Goal: Communication & Community: Answer question/provide support

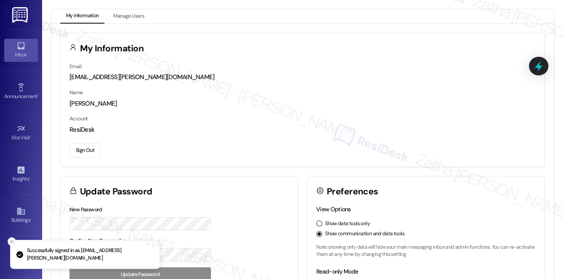
click at [23, 50] on icon at bounding box center [20, 45] width 9 height 9
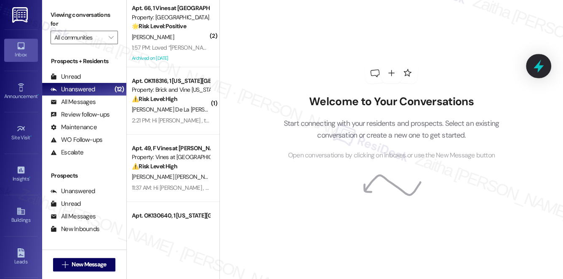
click at [535, 70] on icon at bounding box center [539, 66] width 14 height 14
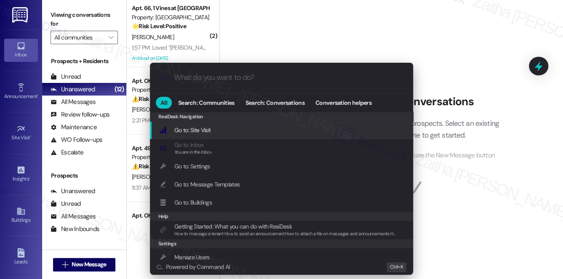
click at [511, 154] on div ".cls-1{fill:#0a055f;}.cls-2{fill:#0cc4c4;} resideskLogoBlueOrange All Search: C…" at bounding box center [281, 139] width 563 height 279
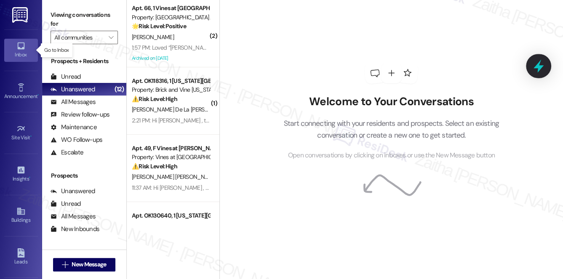
click at [535, 71] on icon at bounding box center [539, 66] width 14 height 14
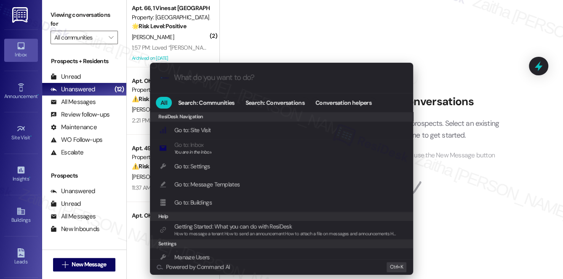
click at [497, 179] on div ".cls-1{fill:#0a055f;}.cls-2{fill:#0cc4c4;} resideskLogoBlueOrange All Search: C…" at bounding box center [281, 139] width 563 height 279
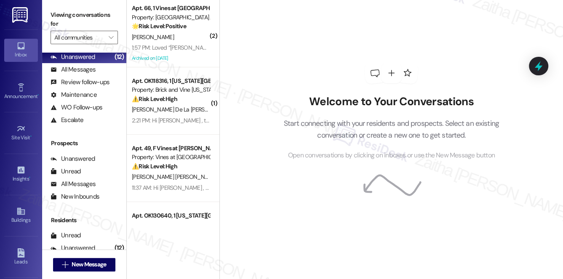
scroll to position [100, 0]
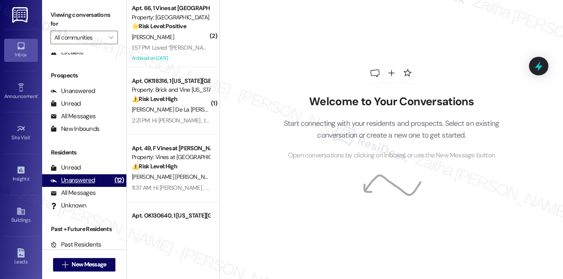
click at [80, 176] on div "Unanswered" at bounding box center [73, 180] width 45 height 9
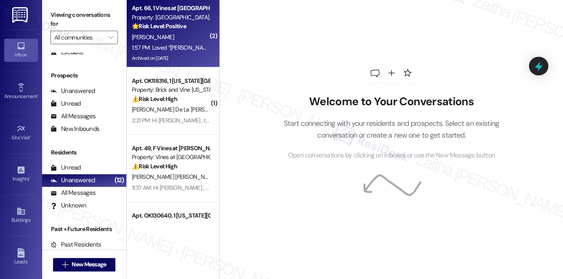
click at [175, 30] on div "🌟 Risk Level: Positive The resident is expressing gratitude and appreciation fo…" at bounding box center [171, 26] width 78 height 9
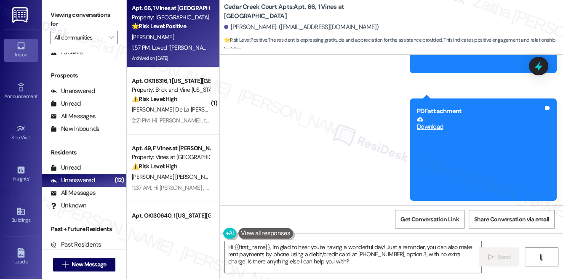
scroll to position [19817, 0]
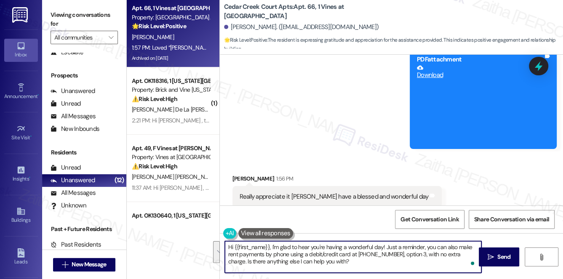
drag, startPoint x: 228, startPoint y: 248, endPoint x: 330, endPoint y: 262, distance: 103.0
click at [330, 262] on textarea "Hi {{first_name}}, I'm glad to hear you're having a wonderful day! Just a remin…" at bounding box center [353, 257] width 257 height 32
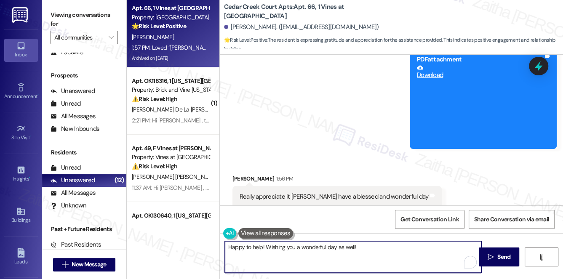
click at [368, 246] on textarea "Happy to help! Wishing you a wonderful day as well!" at bounding box center [353, 257] width 257 height 32
click at [349, 247] on textarea "Happy to help! Wishing you a wonderful day as well!" at bounding box center [353, 257] width 257 height 32
drag, startPoint x: 361, startPoint y: 247, endPoint x: 334, endPoint y: 247, distance: 27.4
click at [334, 247] on textarea "Happy to help! Wishing you a wonderful day as well!" at bounding box center [353, 257] width 257 height 32
type textarea "Happy to help! Wishing you a wonderful day!"
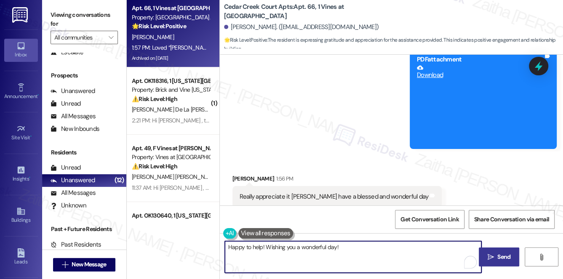
click at [508, 258] on span "Send" at bounding box center [504, 257] width 13 height 9
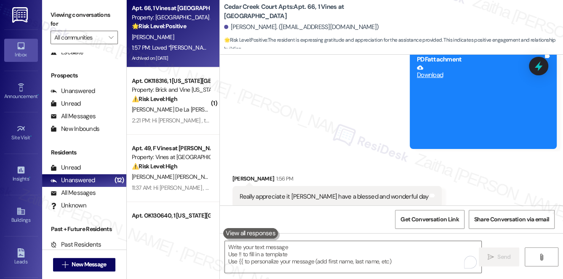
scroll to position [19817, 0]
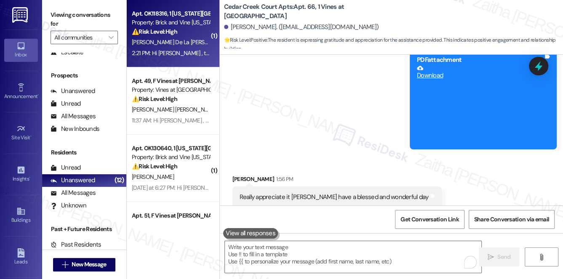
click at [185, 42] on div "[PERSON_NAME] De La [PERSON_NAME]" at bounding box center [171, 42] width 80 height 11
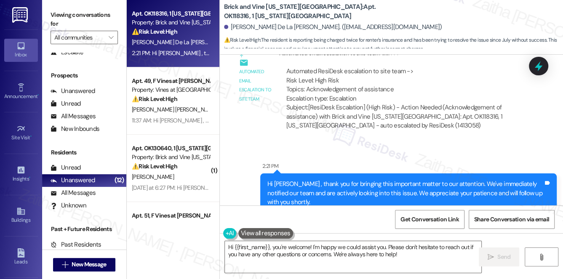
scroll to position [912, 0]
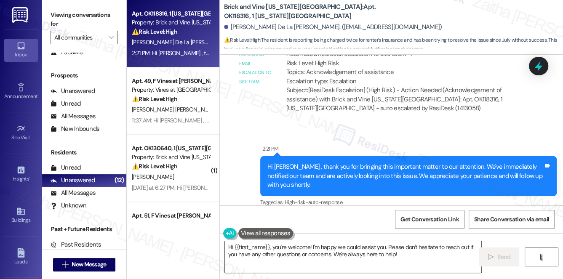
click at [231, 246] on textarea "Hi {{first_name}}, you're welcome! I'm happy we could assist you. Please don't …" at bounding box center [353, 257] width 257 height 32
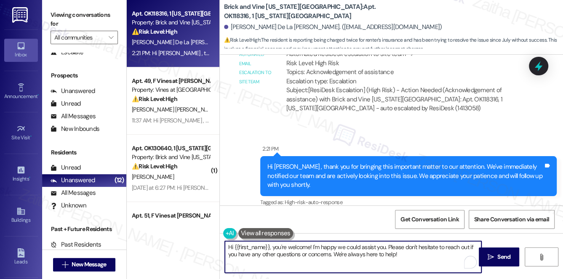
click at [231, 246] on textarea "Hi {{first_name}}, you're welcome! I'm happy we could assist you. Please don't …" at bounding box center [353, 257] width 257 height 32
drag, startPoint x: 308, startPoint y: 247, endPoint x: 345, endPoint y: 245, distance: 37.6
click at [345, 245] on textarea "You're welcome, {{first_name}}, you're welcome! I'm happy we could assist you. …" at bounding box center [353, 257] width 257 height 32
type textarea "You're welcome, {{first_name}}! I'm happy we could assist you. Please don't hes…"
click at [494, 255] on span " Send" at bounding box center [499, 257] width 27 height 9
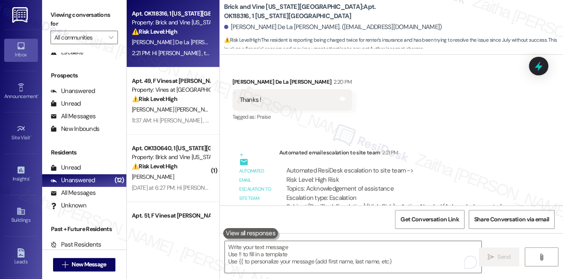
scroll to position [710, 0]
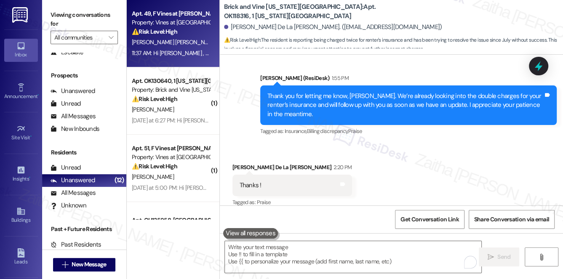
click at [196, 38] on div "[PERSON_NAME] [PERSON_NAME]" at bounding box center [171, 42] width 80 height 11
type textarea "Fetching suggested responses. Please feel free to read through the conversation…"
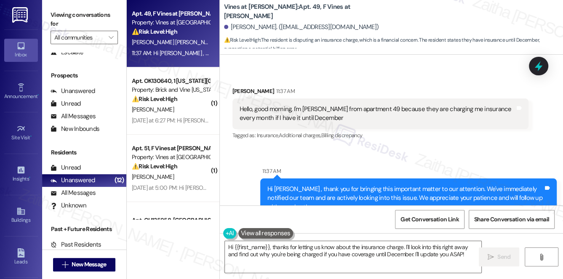
scroll to position [6399, 0]
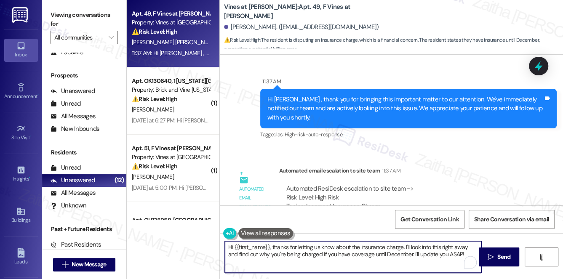
drag, startPoint x: 403, startPoint y: 247, endPoint x: 413, endPoint y: 247, distance: 9.3
click at [413, 247] on textarea "Hi {{first_name}}, thanks for letting us know about the insurance charge. I'll …" at bounding box center [353, 257] width 257 height 32
click at [418, 250] on textarea "Hi {{first_name}}, thanks for letting us know about the insurance charge. I'll …" at bounding box center [353, 257] width 257 height 32
drag, startPoint x: 405, startPoint y: 246, endPoint x: 466, endPoint y: 248, distance: 61.6
click at [466, 248] on textarea "Hi {{first_name}}, thanks for letting us know about the insurance charge. I'll …" at bounding box center [353, 257] width 257 height 32
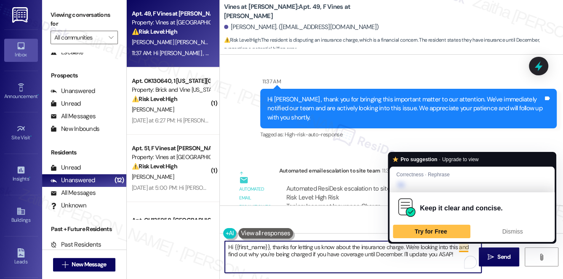
click at [468, 248] on textarea "Hi {{first_name}}, thanks for letting us know about the insurance charge. We're…" at bounding box center [353, 257] width 257 height 32
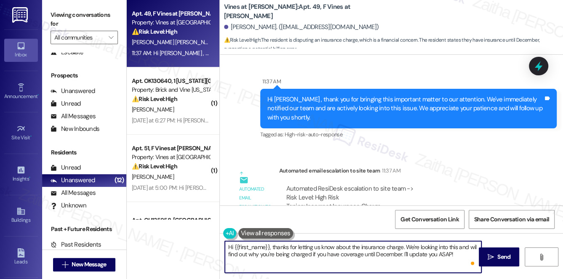
type textarea "Hi {{first_name}}, thanks for letting us know about the insurance charge. We're…"
drag, startPoint x: 229, startPoint y: 246, endPoint x: 455, endPoint y: 255, distance: 226.1
click at [455, 255] on textarea "Hi {{first_name}}, thanks for letting us know about the insurance charge. We're…" at bounding box center [353, 257] width 257 height 32
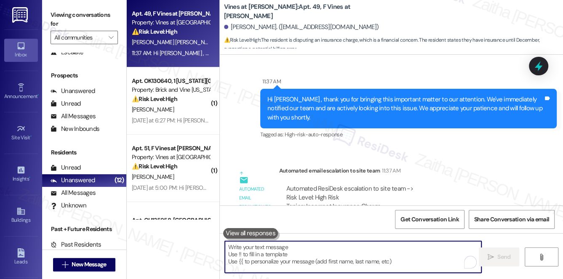
paste textarea "Hi {{first_name}}, thank you for letting us know about the insurance charge. We…"
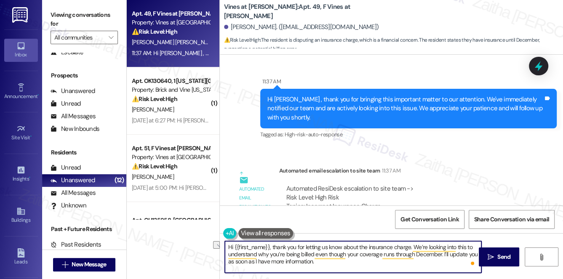
drag, startPoint x: 273, startPoint y: 247, endPoint x: 218, endPoint y: 247, distance: 55.2
click at [218, 247] on div "Apt. 49, F Vines at [PERSON_NAME] Property: Vines at [PERSON_NAME] ⚠️ Risk Leve…" at bounding box center [345, 139] width 437 height 279
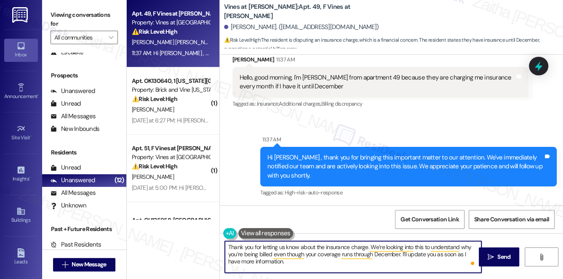
scroll to position [6284, 0]
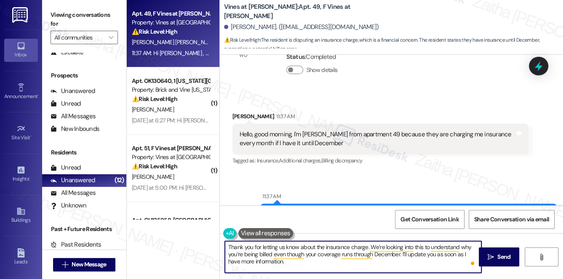
click at [242, 112] on div "[PERSON_NAME] 11:37 AM" at bounding box center [381, 118] width 297 height 12
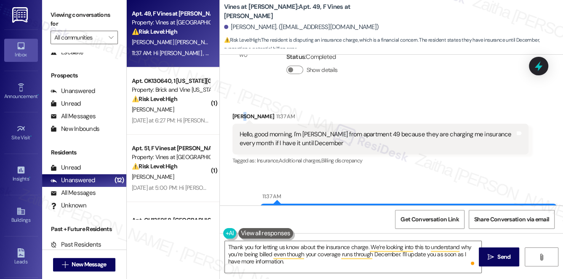
click at [242, 112] on div "[PERSON_NAME] 11:37 AM" at bounding box center [381, 118] width 297 height 12
click at [239, 112] on div "[PERSON_NAME] 11:37 AM" at bounding box center [381, 118] width 297 height 12
copy div "[PERSON_NAME]"
click at [314, 244] on textarea "Thank you for letting us know about the insurance charge. We’re looking into th…" at bounding box center [353, 257] width 257 height 32
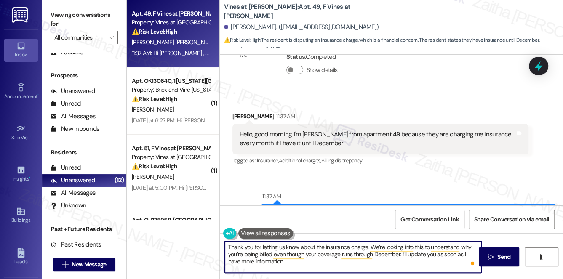
click at [367, 246] on textarea "Thank you for letting us know about the insurance charge. We’re looking into th…" at bounding box center [353, 257] width 257 height 32
paste textarea "[PERSON_NAME]"
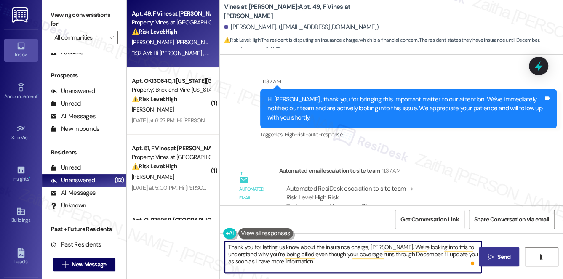
type textarea "Thank you for letting us know about the insurance charge, [PERSON_NAME]. We’re …"
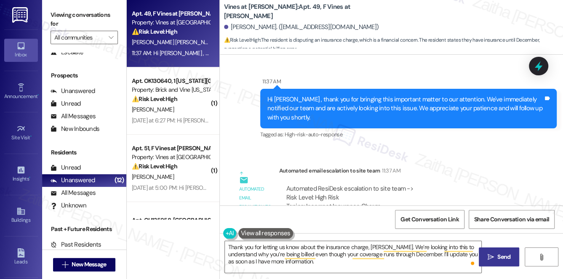
drag, startPoint x: 500, startPoint y: 253, endPoint x: 493, endPoint y: 249, distance: 8.1
click at [500, 253] on span "Send" at bounding box center [504, 257] width 13 height 9
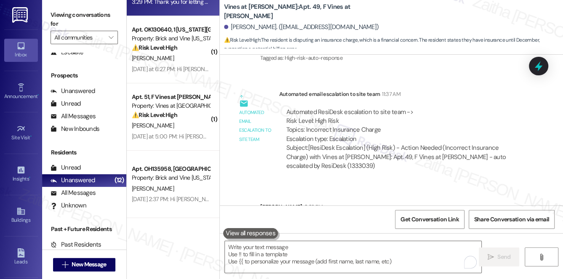
scroll to position [0, 0]
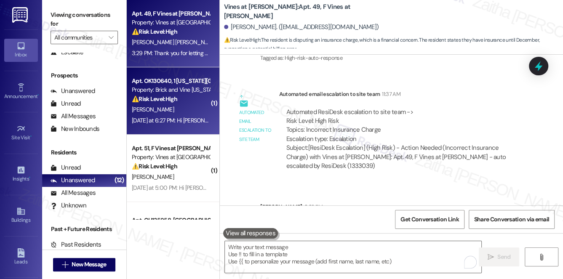
click at [193, 91] on div "Property: Brick and Vine [US_STATE][GEOGRAPHIC_DATA]" at bounding box center [171, 90] width 78 height 9
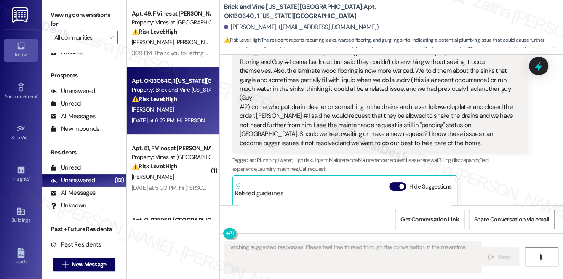
scroll to position [391, 0]
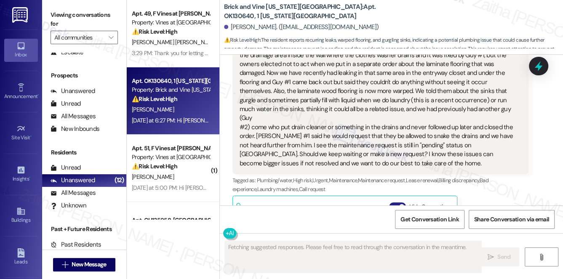
click at [394, 203] on button "Hide Suggestions" at bounding box center [397, 207] width 17 height 8
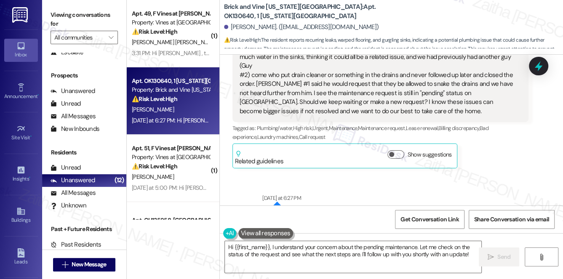
scroll to position [597, 0]
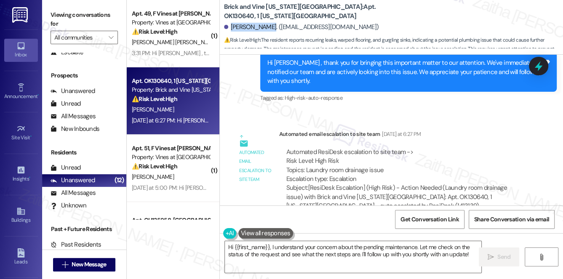
drag, startPoint x: 231, startPoint y: 28, endPoint x: 264, endPoint y: 23, distance: 33.3
click at [264, 23] on div "[PERSON_NAME]. ([EMAIL_ADDRESS][DOMAIN_NAME])" at bounding box center [301, 27] width 155 height 9
copy div "[PERSON_NAME]"
click at [352, 19] on b "Brick and Vine [US_STATE][GEOGRAPHIC_DATA]: Apt. OK130640, 1 [US_STATE][GEOGRAP…" at bounding box center [308, 12] width 169 height 18
drag, startPoint x: 230, startPoint y: 28, endPoint x: 263, endPoint y: 26, distance: 33.3
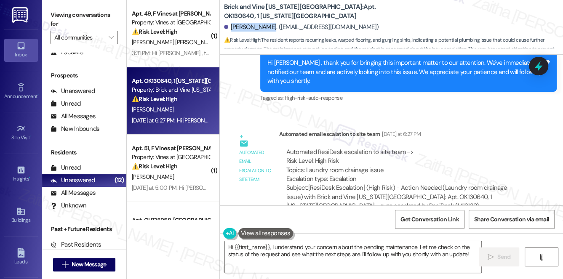
click at [263, 26] on div "[PERSON_NAME]. ([EMAIL_ADDRESS][DOMAIN_NAME])" at bounding box center [301, 27] width 155 height 9
copy div "[PERSON_NAME]"
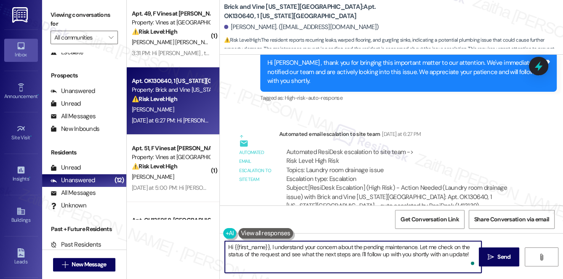
drag, startPoint x: 420, startPoint y: 245, endPoint x: 467, endPoint y: 258, distance: 49.4
click at [467, 258] on textarea "Hi {{first_name}}, I understand your concern about the pending maintenance. Let…" at bounding box center [353, 257] width 257 height 32
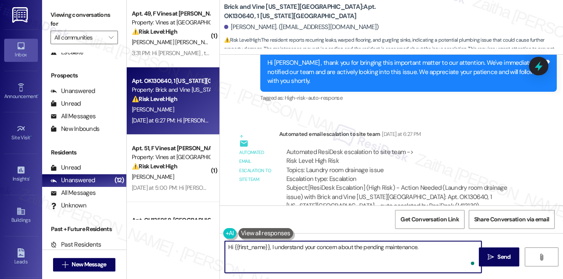
paste textarea "We're looking into this, and we'll be in touch when we have an update. Let me k…"
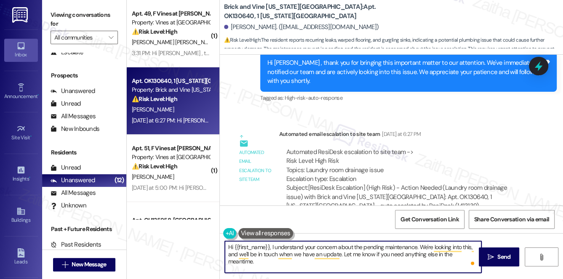
click at [285, 251] on textarea "Hi {{first_name}}, I understand your concern about the pending maintenance. We'…" at bounding box center [353, 257] width 257 height 32
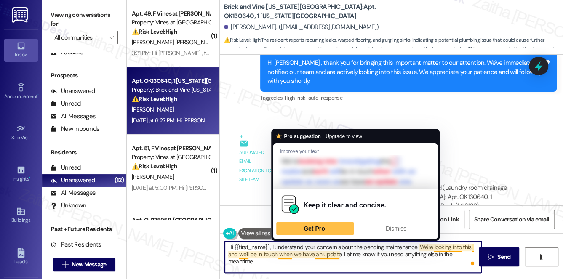
click at [283, 256] on textarea "Hi {{first_name}}, I understand your concern about the pending maintenance. We'…" at bounding box center [353, 257] width 257 height 32
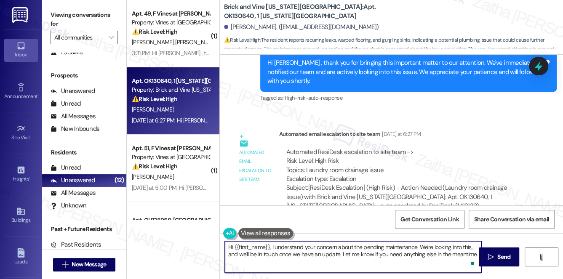
type textarea "Hi {{first_name}}, I understand your concern about the pending maintenance. We'…"
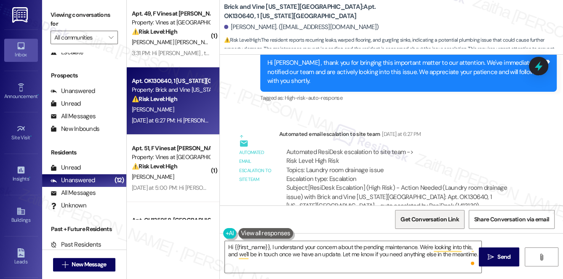
click at [432, 223] on span "Get Conversation Link" at bounding box center [430, 219] width 58 height 9
drag, startPoint x: 231, startPoint y: 25, endPoint x: 263, endPoint y: 26, distance: 31.6
click at [263, 26] on div "[PERSON_NAME]. ([EMAIL_ADDRESS][DOMAIN_NAME])" at bounding box center [301, 27] width 155 height 9
copy div "[PERSON_NAME]"
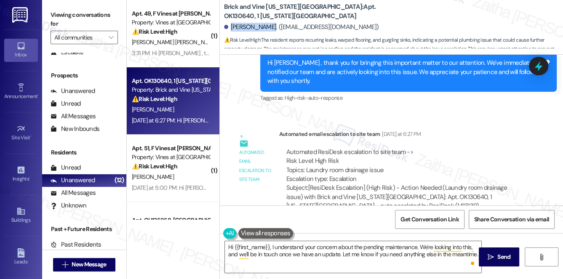
copy div "[PERSON_NAME]"
click at [489, 255] on icon "" at bounding box center [491, 257] width 6 height 7
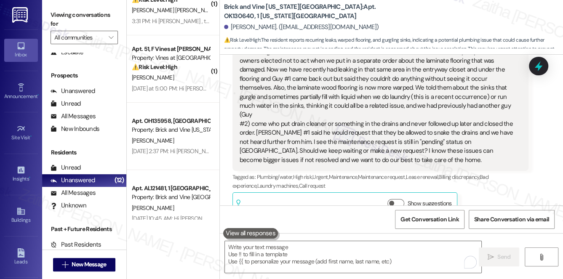
scroll to position [0, 0]
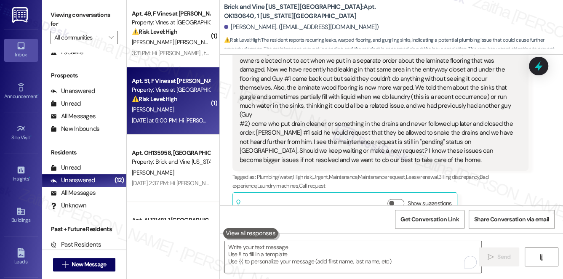
click at [194, 108] on div "[PERSON_NAME]" at bounding box center [171, 110] width 80 height 11
type textarea "Fetching suggested responses. Please feel free to read through the conversation…"
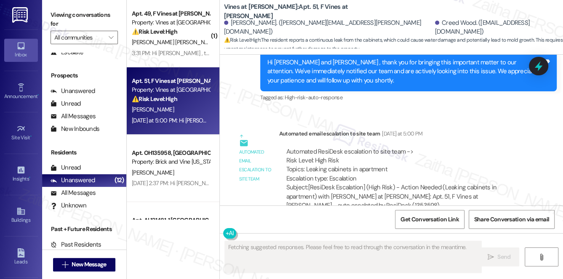
scroll to position [2095, 0]
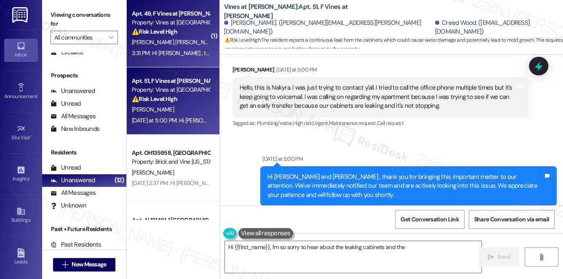
type textarea "Hi {{first_name}}, I'm so sorry to hear about the leaking cabinets and the trou…"
click at [180, 43] on div "[PERSON_NAME] [PERSON_NAME]" at bounding box center [171, 42] width 80 height 11
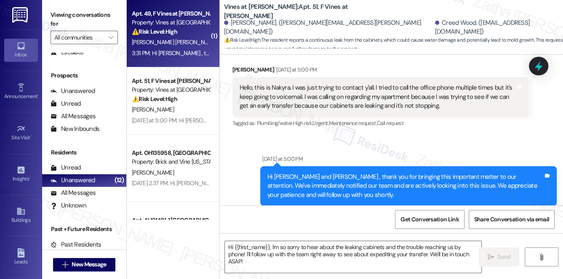
type textarea "Fetching suggested responses. Please feel free to read through the conversation…"
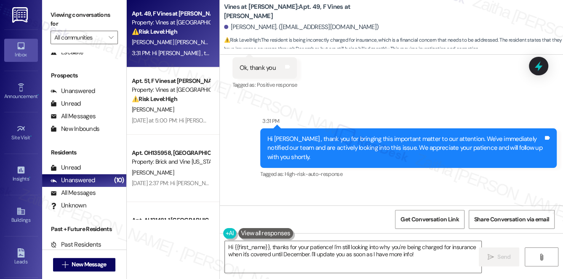
scroll to position [6752, 0]
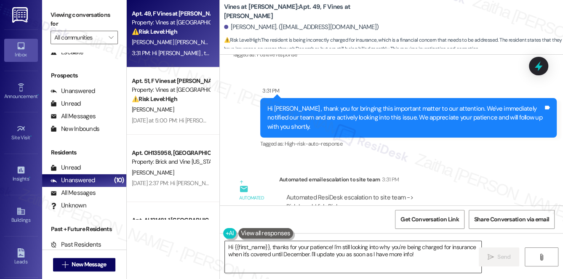
click at [229, 247] on textarea "Hi {{first_name}}, thanks for your patience! I'm still looking into why you're …" at bounding box center [353, 257] width 257 height 32
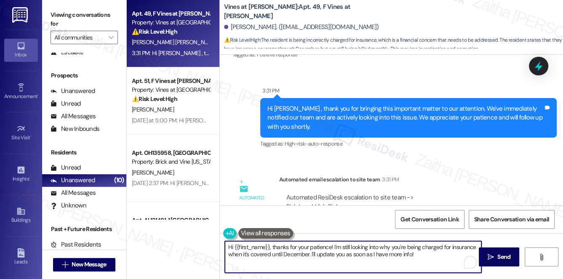
click at [229, 246] on textarea "Hi {{first_name}}, thanks for your patience! I'm still looking into why you're …" at bounding box center [353, 257] width 257 height 32
drag, startPoint x: 306, startPoint y: 248, endPoint x: 480, endPoint y: 253, distance: 175.0
click at [482, 257] on div "You're welcome, {{first_name}}, thanks for your patience! I'm still looking int…" at bounding box center [391, 264] width 343 height 63
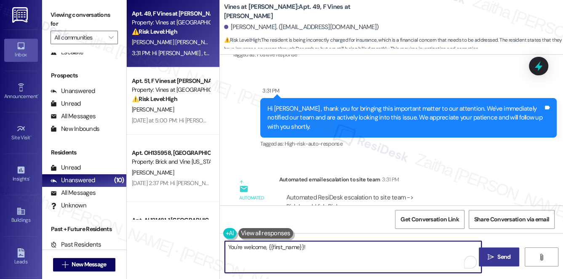
type textarea "You're welcome, {{first_name}}!"
click at [500, 250] on button " Send" at bounding box center [499, 257] width 41 height 19
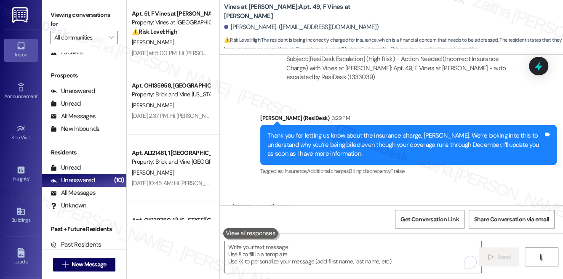
scroll to position [6559, 0]
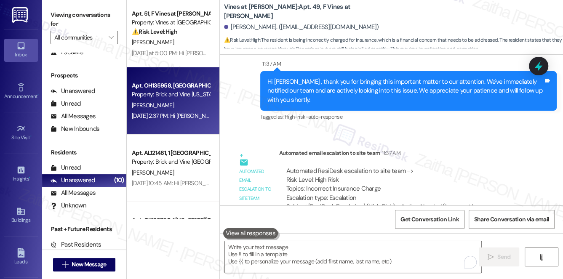
scroll to position [6406, 0]
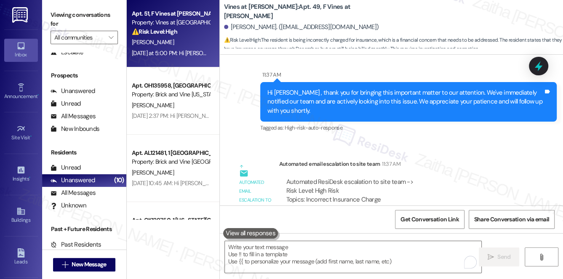
click at [198, 32] on div "⚠️ Risk Level: High The resident reports a continuous leak from the cabinets, w…" at bounding box center [171, 31] width 78 height 9
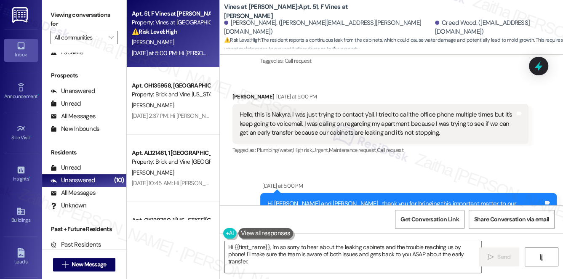
scroll to position [2056, 0]
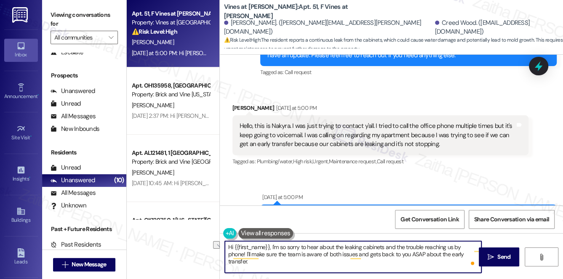
drag, startPoint x: 225, startPoint y: 255, endPoint x: 469, endPoint y: 261, distance: 244.1
click at [469, 261] on textarea "Hi {{first_name}}, I'm so sorry to hear about the leaking cabinets and the trou…" at bounding box center [353, 257] width 257 height 32
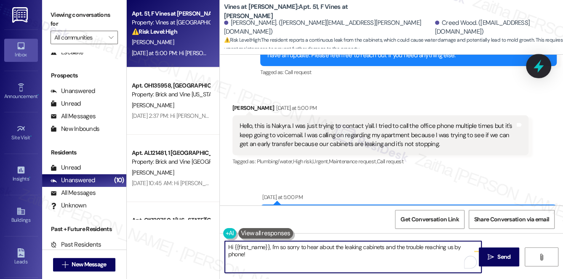
type textarea "Hi {{first_name}}, I'm so sorry to hear about the leaking cabinets and the trou…"
click at [537, 65] on icon at bounding box center [539, 66] width 10 height 13
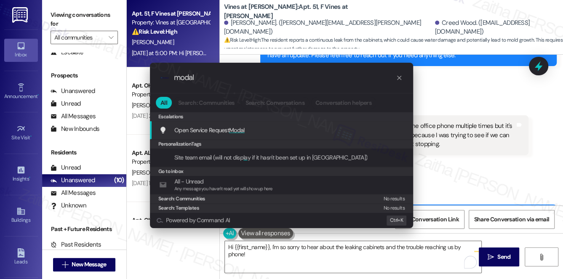
click at [240, 128] on span "Modal" at bounding box center [237, 130] width 16 height 8
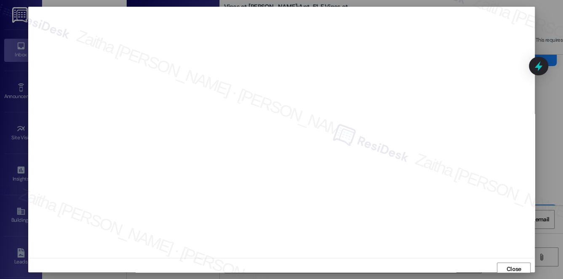
scroll to position [3, 0]
click at [508, 266] on span "Close" at bounding box center [514, 266] width 15 height 9
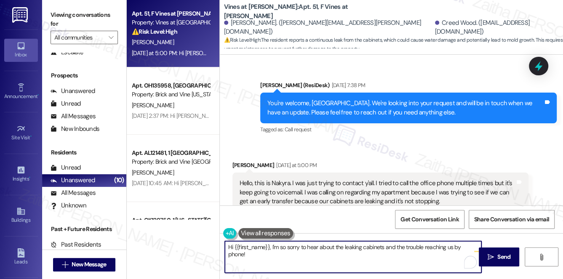
scroll to position [2018, 0]
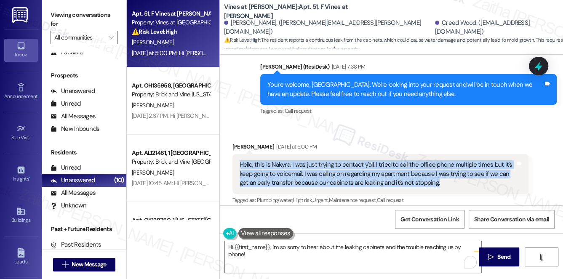
drag, startPoint x: 235, startPoint y: 146, endPoint x: 453, endPoint y: 170, distance: 219.6
click at [453, 170] on div "Hello, this is Nakyra. I was just trying to contact y'all. I tried to call the …" at bounding box center [381, 174] width 297 height 40
copy div "Hello, this is Nakyra. I was just trying to contact y'all. I tried to call the …"
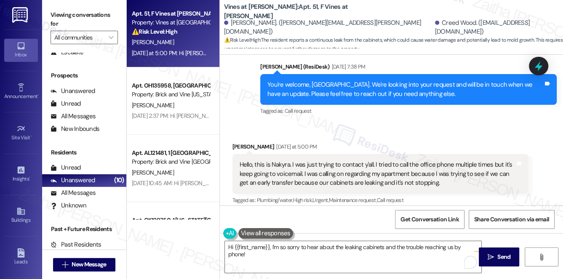
click at [369, 136] on div "Received via SMS Nakyra Fuston Yesterday at 5:00 PM Hello, this is Nakyra. I wa…" at bounding box center [380, 174] width 309 height 77
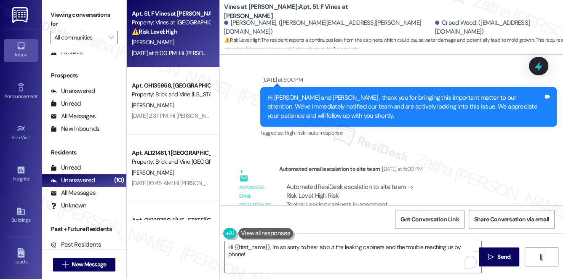
scroll to position [2209, 0]
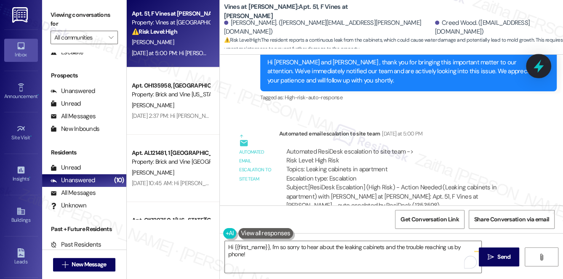
click at [536, 66] on icon at bounding box center [539, 66] width 14 height 14
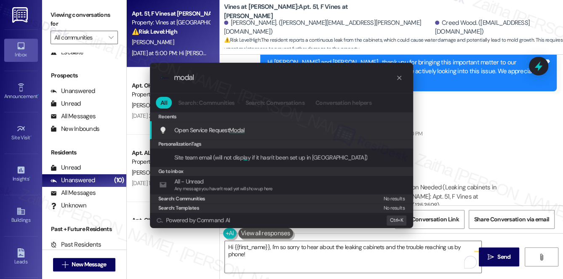
type input "modal"
click at [235, 127] on span "Modal" at bounding box center [237, 130] width 16 height 8
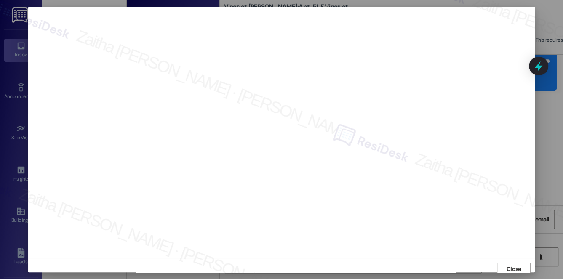
scroll to position [3, 0]
click at [508, 267] on span "Close" at bounding box center [514, 266] width 15 height 9
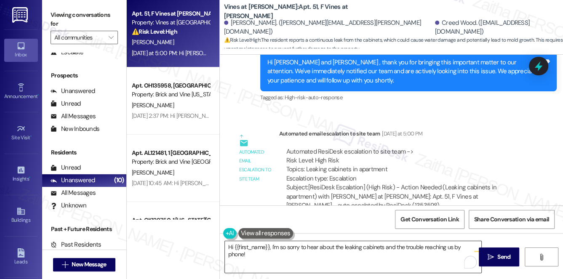
click at [457, 244] on textarea "Hi {{first_name}}, I'm so sorry to hear about the leaking cabinets and the trou…" at bounding box center [353, 257] width 257 height 32
click at [259, 235] on button at bounding box center [266, 233] width 55 height 11
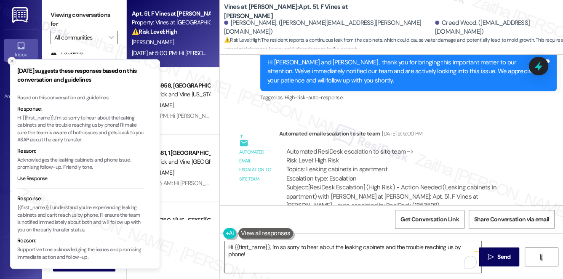
click at [8, 59] on div "Friday suggests these responses based on this conversation and guidelines Based…" at bounding box center [281, 139] width 563 height 279
click at [11, 62] on icon "Close toast" at bounding box center [11, 61] width 5 height 5
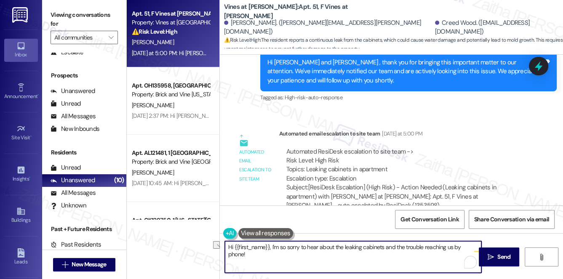
drag, startPoint x: 271, startPoint y: 247, endPoint x: 479, endPoint y: 241, distance: 208.3
click at [479, 241] on div "Hi {{first_name}}, I'm so sorry to hear about the leaking cabinets and the trou…" at bounding box center [391, 264] width 343 height 63
paste textarea "I’m sorry you weren’t able to get through by phone. I understand your concern a…"
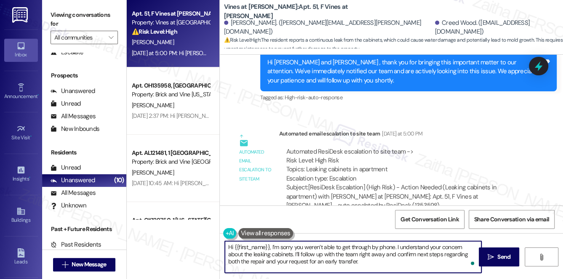
click at [360, 256] on textarea "Hi {{first_name}}, I’m sorry you weren’t able to get through by phone. I unders…" at bounding box center [353, 257] width 257 height 32
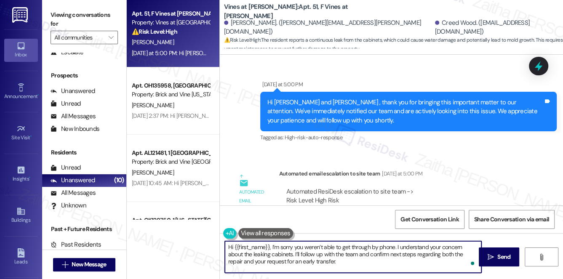
scroll to position [2209, 0]
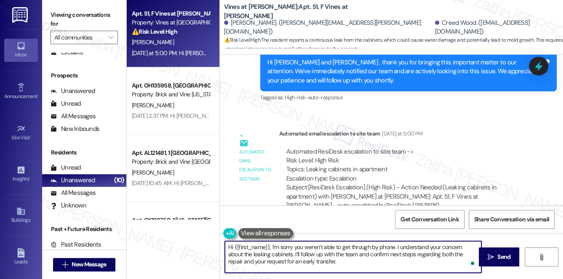
click at [315, 261] on textarea "Hi {{first_name}}, I’m sorry you weren’t able to get through by phone. I unders…" at bounding box center [353, 257] width 257 height 32
paste textarea "In the meantime, could you share a bit more about the leak—such as where exactl…"
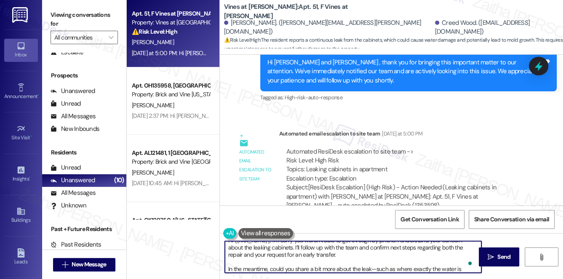
scroll to position [14, 0]
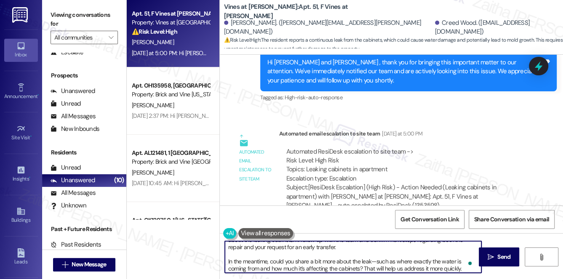
click at [374, 260] on textarea "Hi {{first_name}}, I’m sorry you weren’t able to get through by phone. I unders…" at bounding box center [353, 257] width 257 height 32
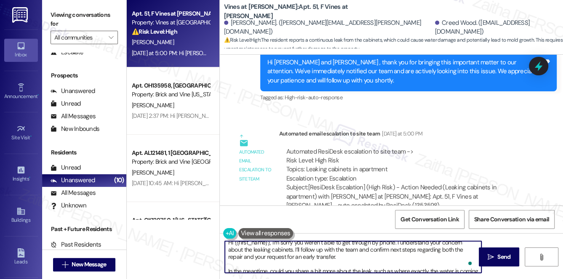
scroll to position [0, 0]
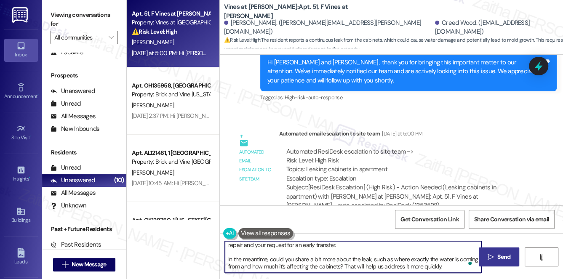
type textarea "Hi {{first_name}}, I’m sorry you weren’t able to get through by phone. I unders…"
click at [508, 260] on span "Send" at bounding box center [504, 257] width 13 height 9
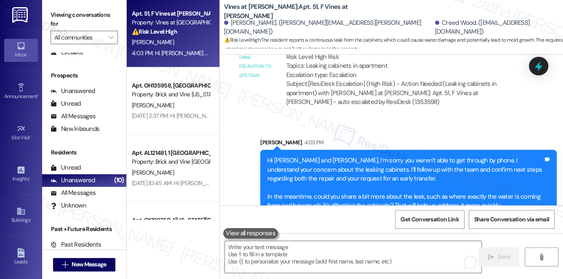
click at [199, 35] on div "⚠️ Risk Level: High The resident reports a continuous leak from the cabinets, w…" at bounding box center [171, 31] width 78 height 9
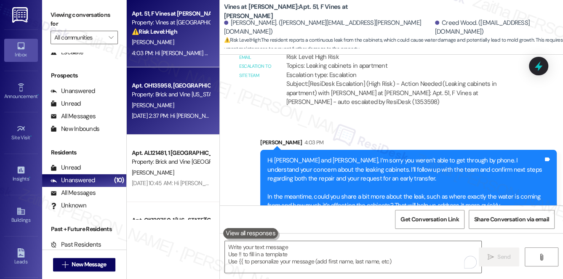
click at [166, 101] on div "[PERSON_NAME]" at bounding box center [171, 105] width 80 height 11
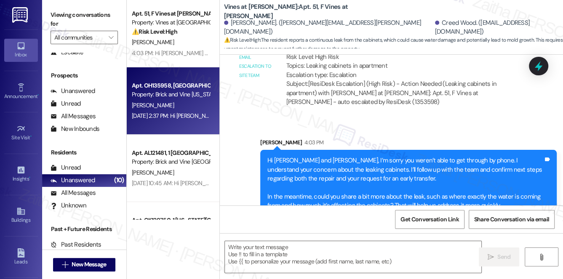
type textarea "Fetching suggested responses. Please feel free to read through the conversation…"
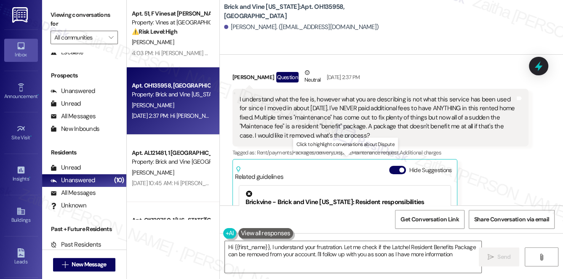
type textarea "Hi {{first_name}}, I understand your frustration. Let me check if the Latchel R…"
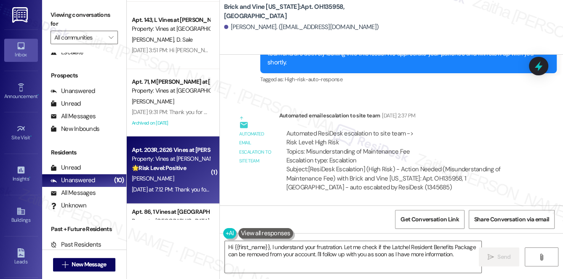
click at [181, 179] on div "M. Robinson" at bounding box center [171, 179] width 80 height 11
type textarea "Fetching suggested responses. Please feel free to read through the conversation…"
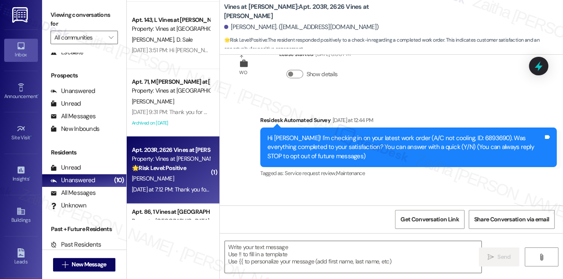
type textarea "Fetching suggested responses. Please feel free to read through the conversation…"
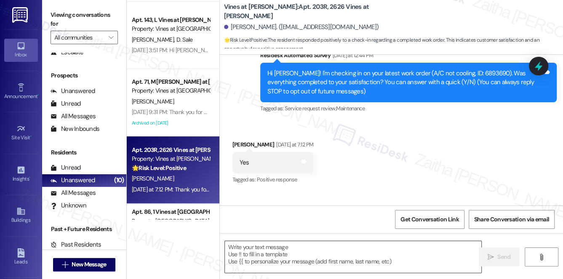
click at [256, 250] on textarea at bounding box center [353, 257] width 257 height 32
click at [239, 256] on textarea at bounding box center [353, 257] width 257 height 32
click at [299, 248] on textarea at bounding box center [353, 257] width 257 height 32
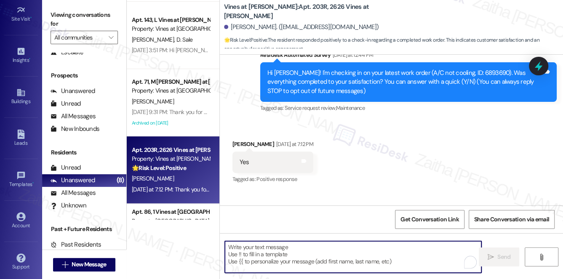
scroll to position [119, 0]
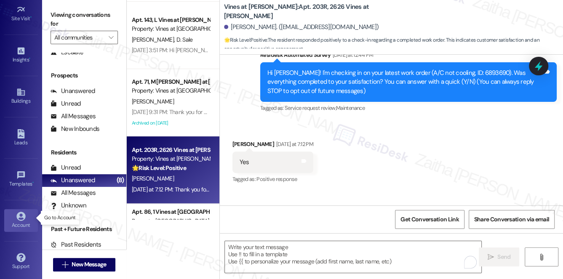
click at [20, 218] on icon at bounding box center [20, 216] width 9 height 9
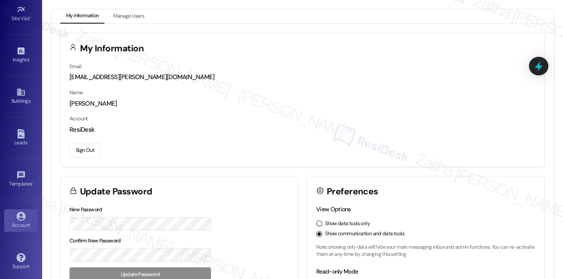
click at [79, 148] on button "Sign Out" at bounding box center [85, 150] width 31 height 15
